Goal: Navigation & Orientation: Find specific page/section

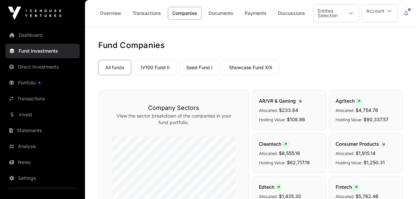
scroll to position [96, 0]
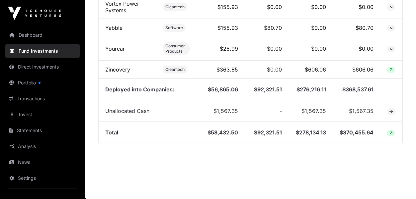
scroll to position [2755, 0]
click at [34, 39] on link "Dashboard" at bounding box center [42, 35] width 74 height 15
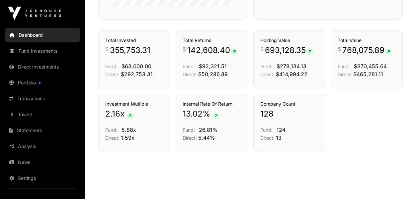
scroll to position [470, 0]
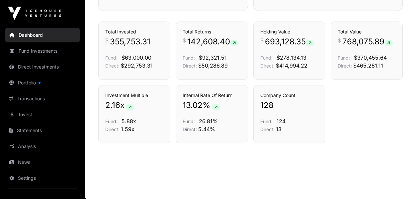
click at [34, 47] on link "Fund Investments" at bounding box center [42, 51] width 74 height 15
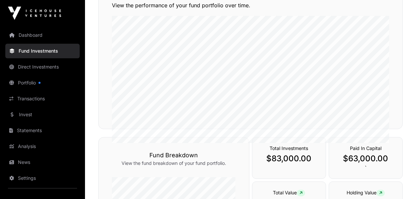
scroll to position [127, 0]
